Goal: Task Accomplishment & Management: Manage account settings

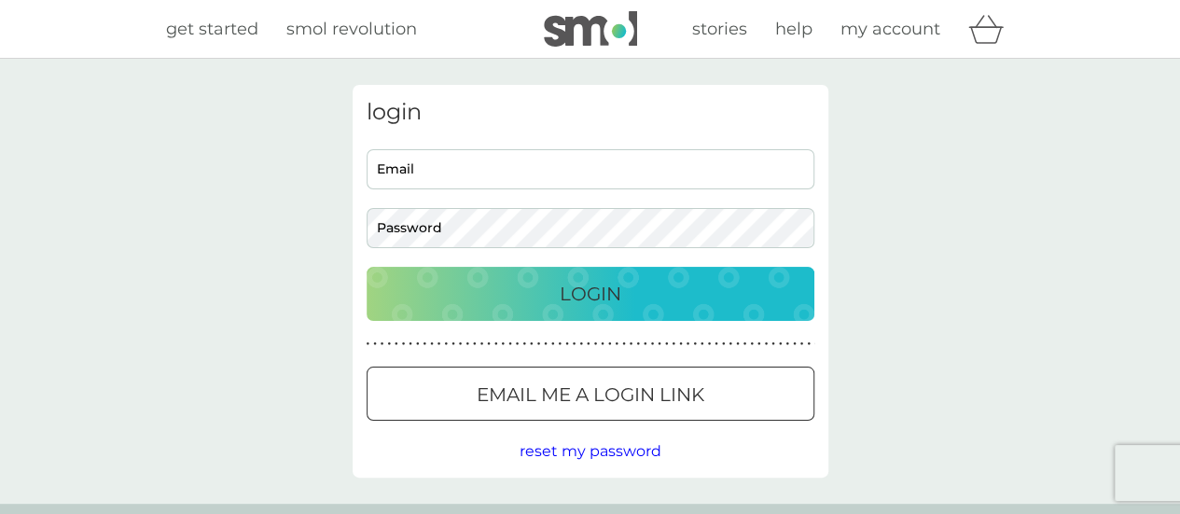
click at [616, 148] on div "login Email Password Login ● ● ● ● ● ● ● ● ● ● ● ● ● ● ● ● ● ● ● ● ● ● ● ● ● ● …" at bounding box center [591, 281] width 476 height 393
click at [610, 161] on input "Email" at bounding box center [591, 169] width 448 height 40
type input "jht165@gmail.com"
click at [367, 267] on button "Login" at bounding box center [591, 294] width 448 height 54
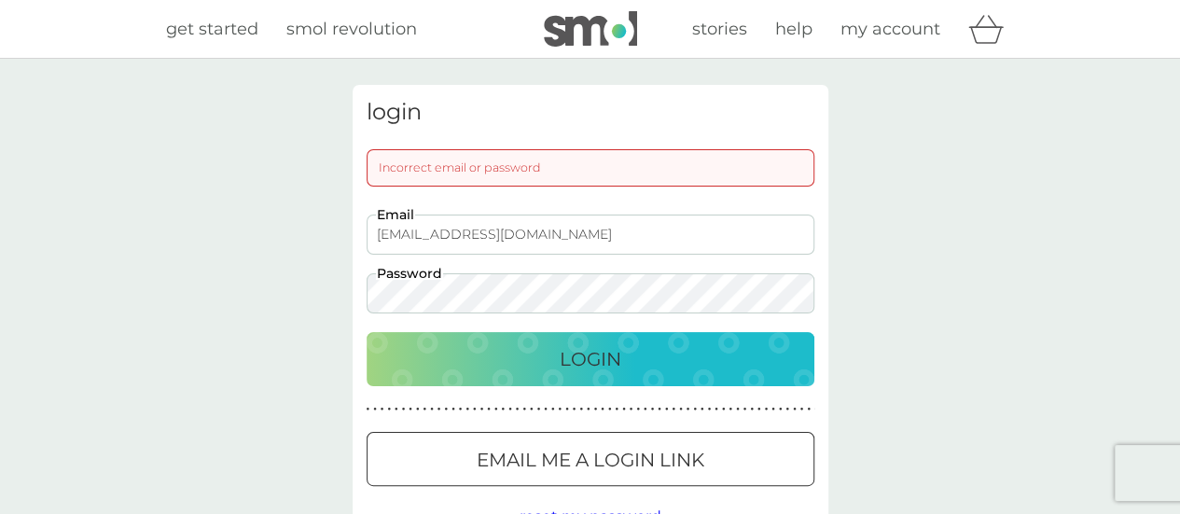
click at [290, 292] on div "login Incorrect email or password jht165@gmail.com Email Password Login ● ● ● ●…" at bounding box center [590, 314] width 1180 height 510
click at [367, 332] on button "Login" at bounding box center [591, 359] width 448 height 54
click at [524, 358] on div "Login" at bounding box center [590, 359] width 410 height 30
click at [302, 275] on div "login Incorrect email or password jht165@gmail.com Email Password Login ● ● ● ●…" at bounding box center [590, 314] width 1180 height 510
click at [367, 332] on button "Login" at bounding box center [591, 359] width 448 height 54
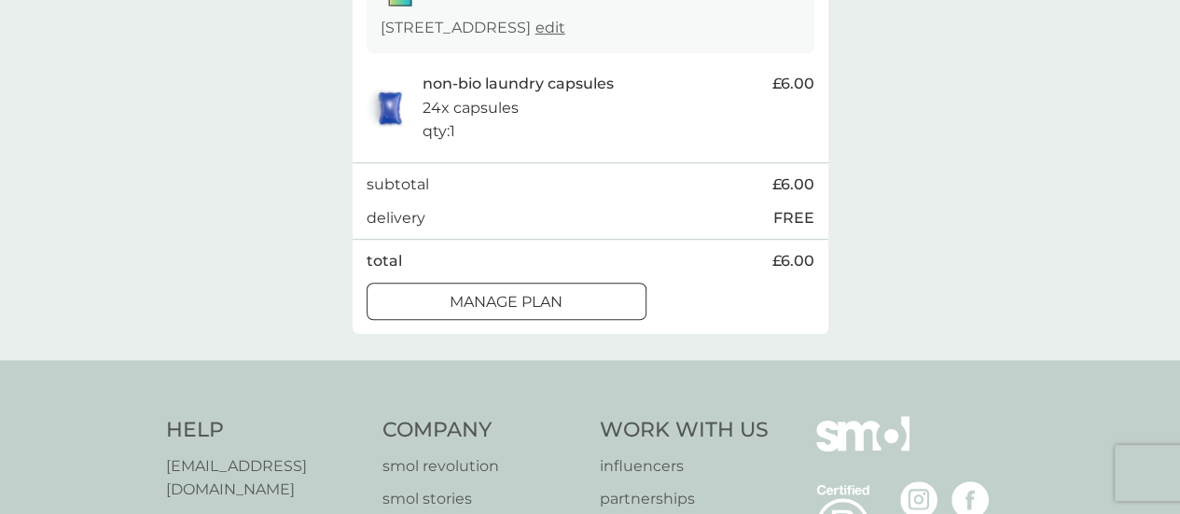
scroll to position [364, 0]
click at [483, 312] on div at bounding box center [506, 302] width 67 height 20
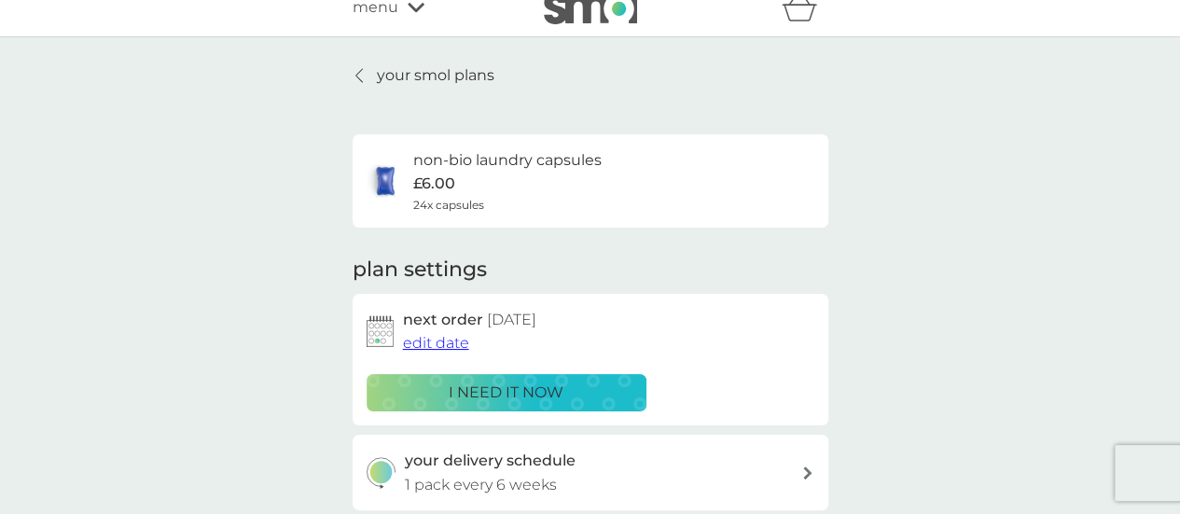
scroll to position [37, 0]
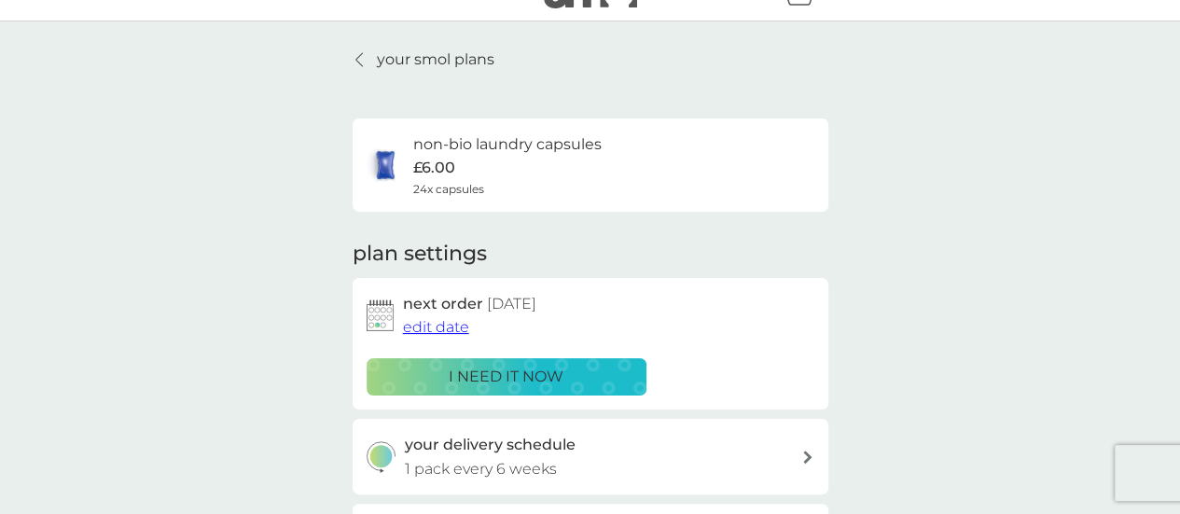
click at [446, 327] on span "edit date" at bounding box center [436, 327] width 66 height 18
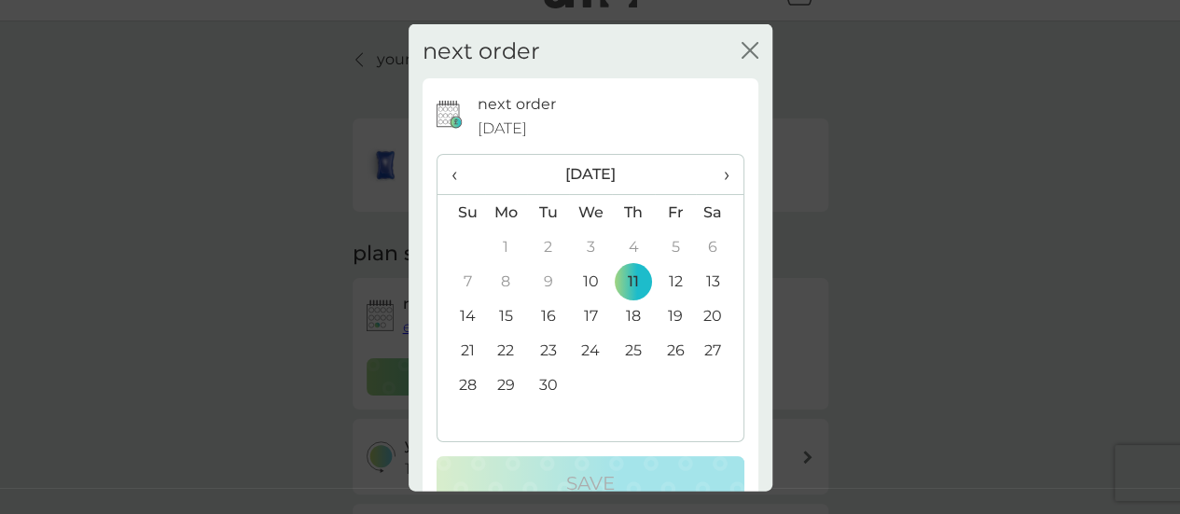
click at [537, 391] on td "30" at bounding box center [548, 384] width 42 height 35
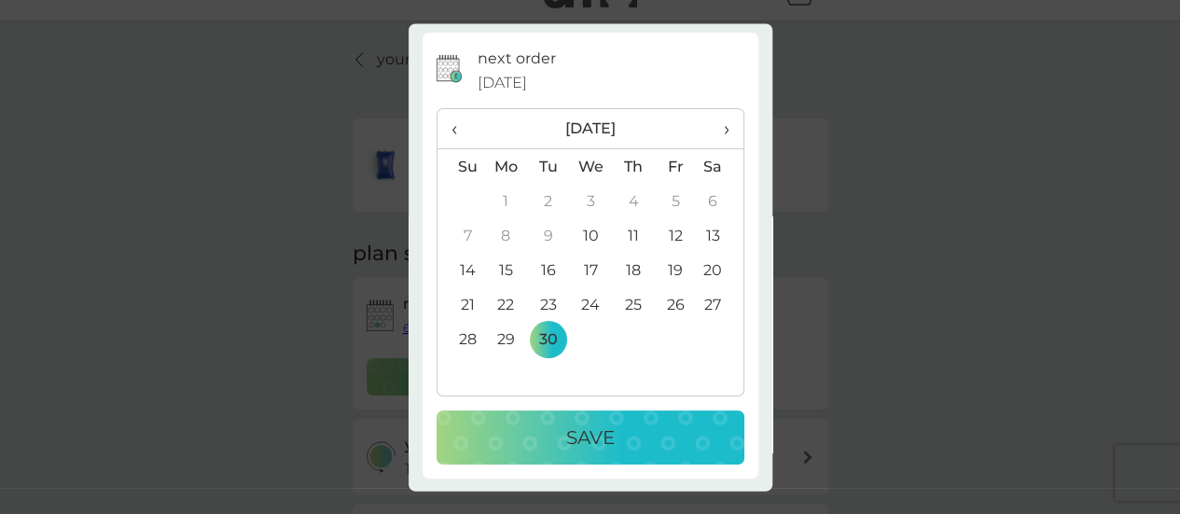
scroll to position [46, 0]
click at [575, 439] on p "Save" at bounding box center [590, 438] width 49 height 30
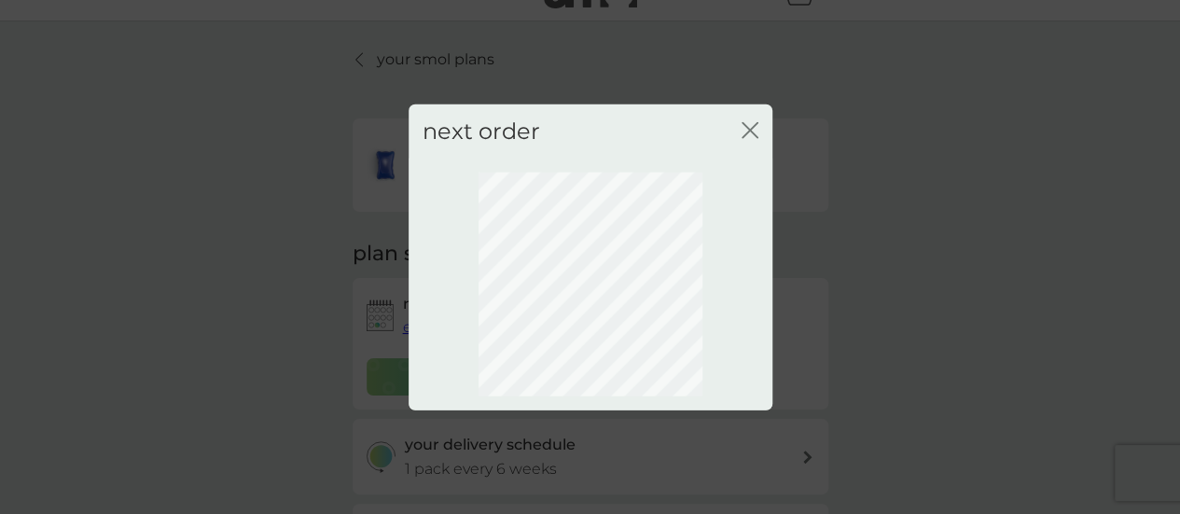
scroll to position [0, 0]
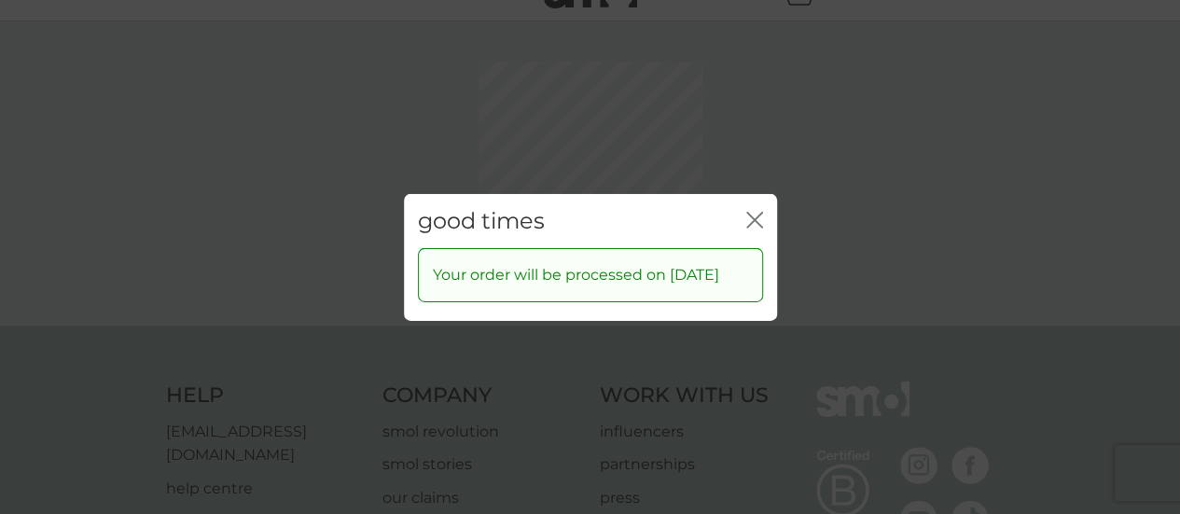
click at [754, 211] on icon "close" at bounding box center [754, 219] width 17 height 17
